Goal: Transaction & Acquisition: Purchase product/service

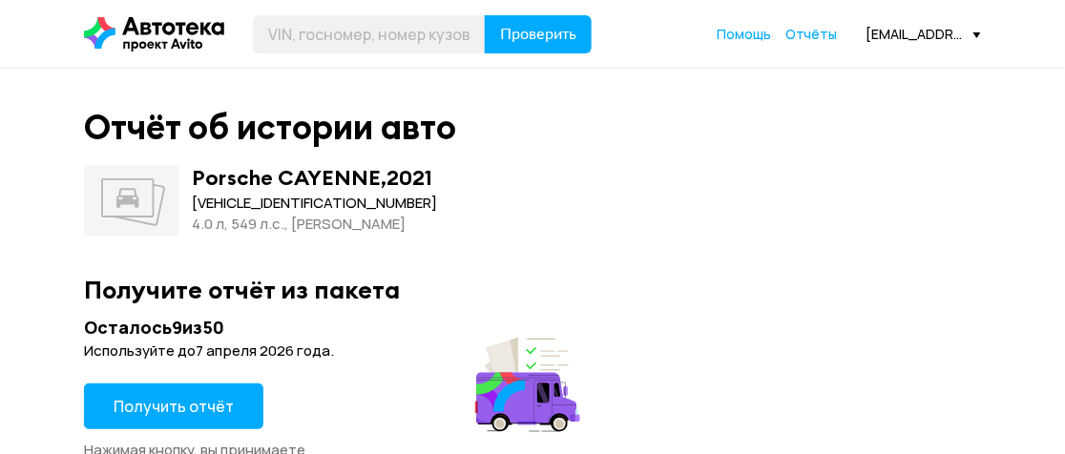
click at [180, 405] on span "Получить отчёт" at bounding box center [174, 406] width 120 height 21
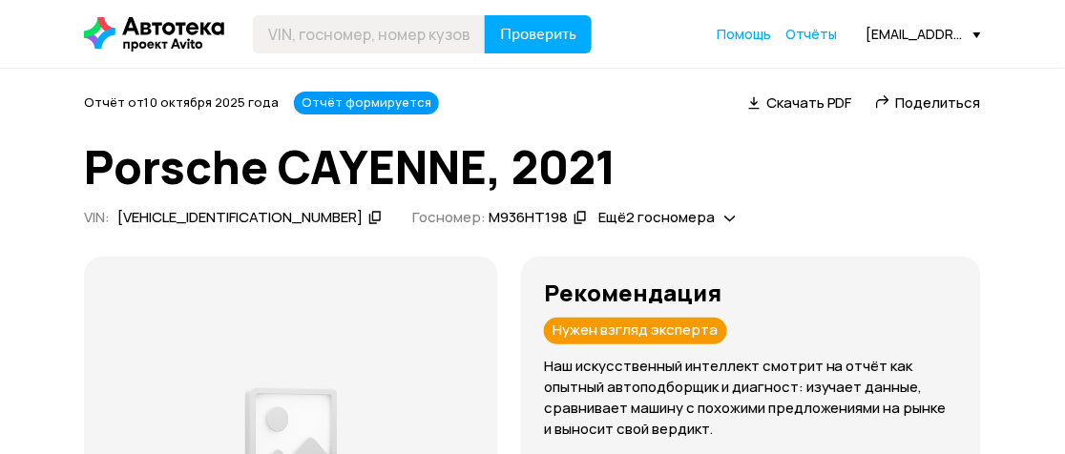
click at [911, 107] on span "Поделиться" at bounding box center [938, 103] width 85 height 20
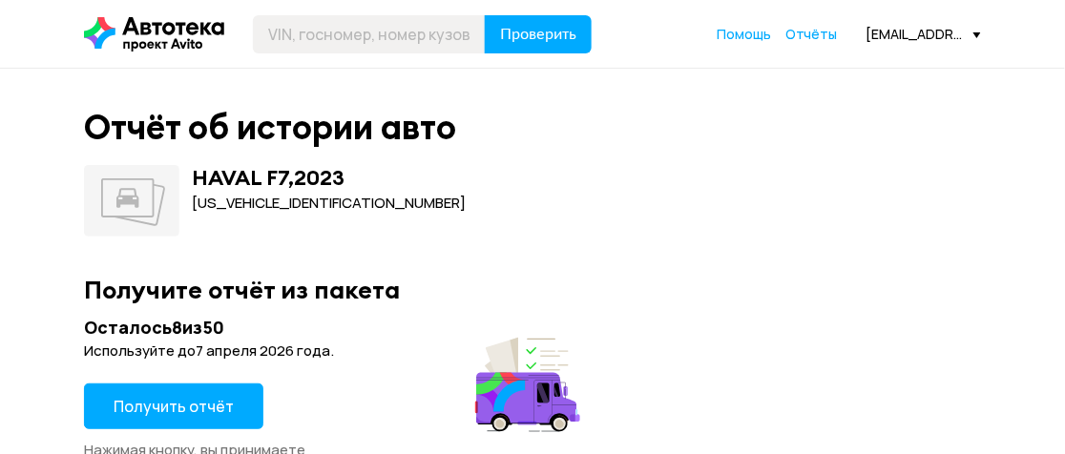
click at [161, 402] on span "Получить отчёт" at bounding box center [174, 406] width 120 height 21
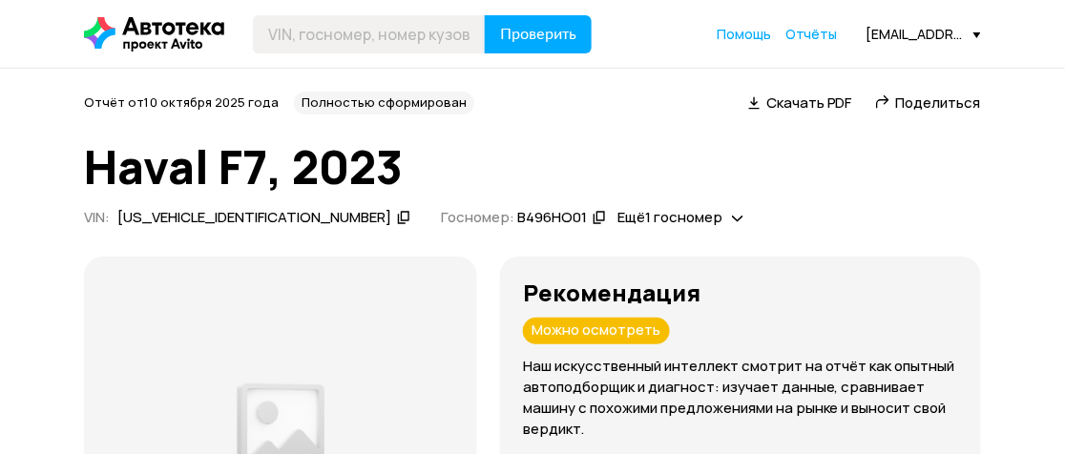
click at [914, 103] on span "Поделиться" at bounding box center [938, 103] width 85 height 20
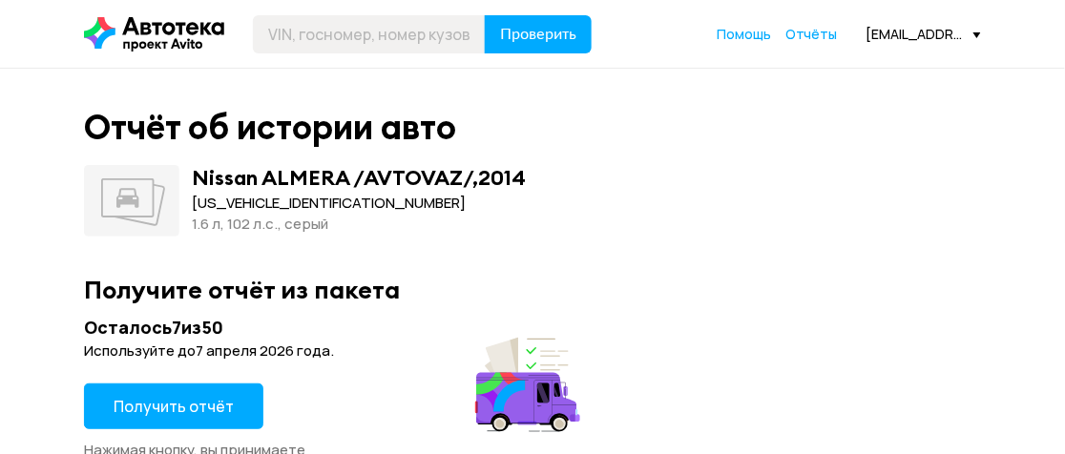
click at [241, 404] on button "Получить отчёт" at bounding box center [173, 407] width 179 height 46
